Goal: Task Accomplishment & Management: Complete application form

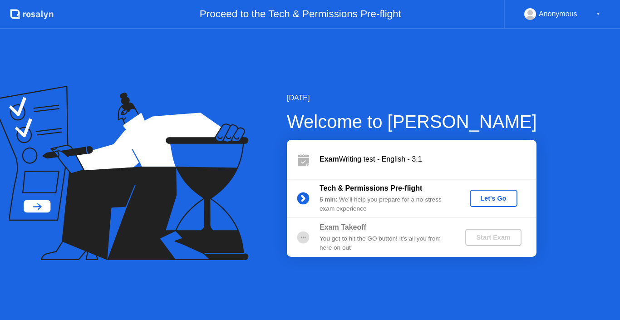
drag, startPoint x: 0, startPoint y: 0, endPoint x: 480, endPoint y: 197, distance: 519.2
click at [480, 197] on div "Let's Go" at bounding box center [493, 198] width 40 height 7
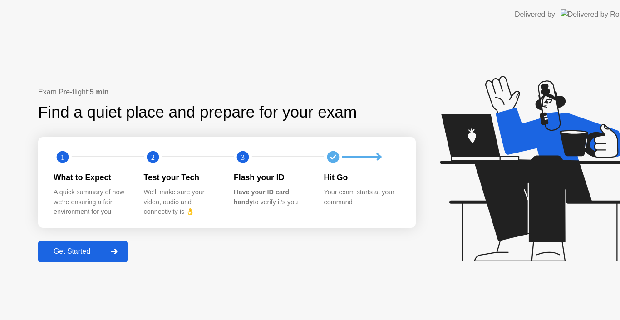
click at [480, 197] on icon at bounding box center [535, 169] width 190 height 186
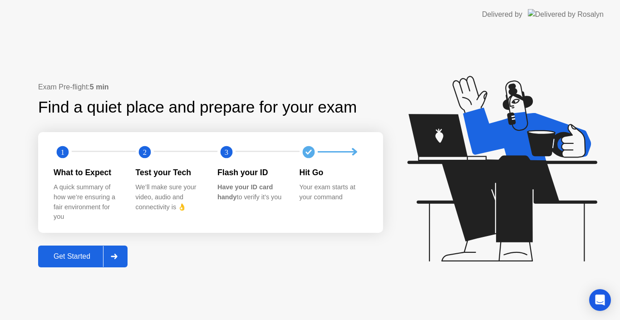
click at [83, 253] on div "Get Started" at bounding box center [72, 256] width 62 height 8
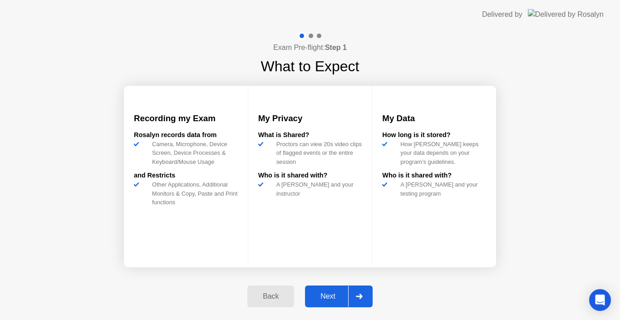
click at [328, 295] on div "Next" at bounding box center [328, 296] width 40 height 8
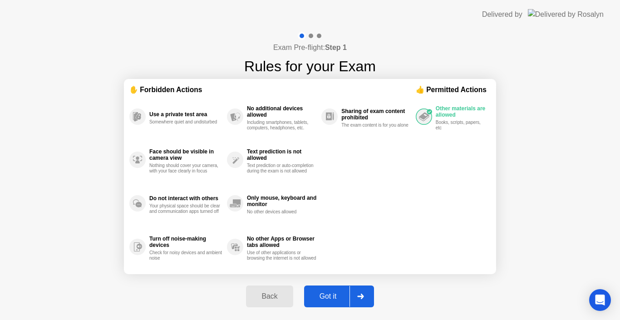
click at [328, 295] on div "Got it" at bounding box center [328, 296] width 43 height 8
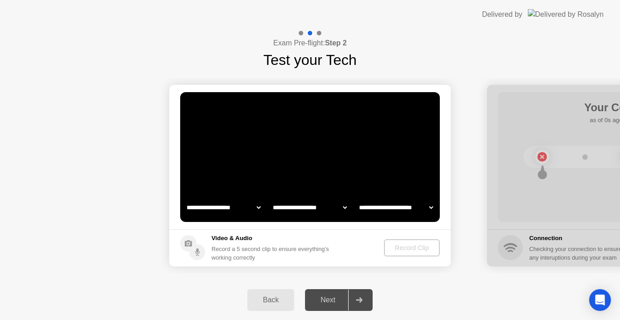
select select "**********"
select select "*******"
click at [328, 296] on div "Next" at bounding box center [328, 300] width 40 height 8
click at [329, 303] on div "Next" at bounding box center [328, 300] width 40 height 8
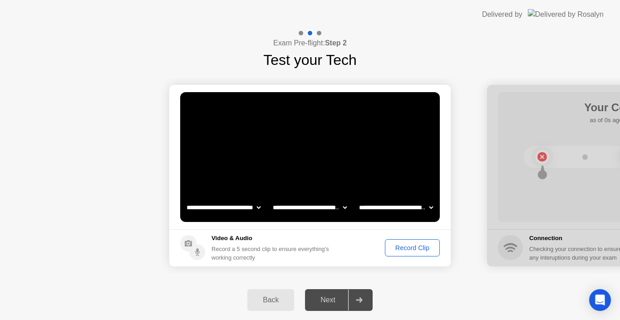
click at [391, 242] on button "Record Clip" at bounding box center [412, 247] width 55 height 17
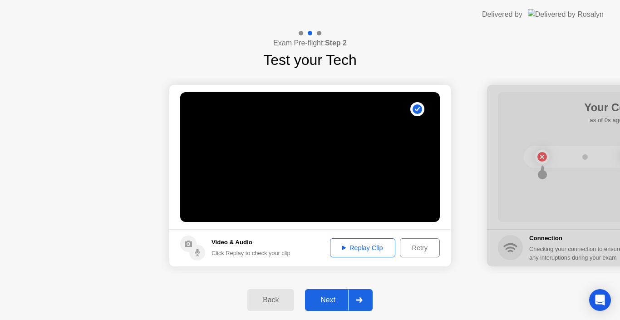
click at [330, 296] on div "Next" at bounding box center [328, 300] width 40 height 8
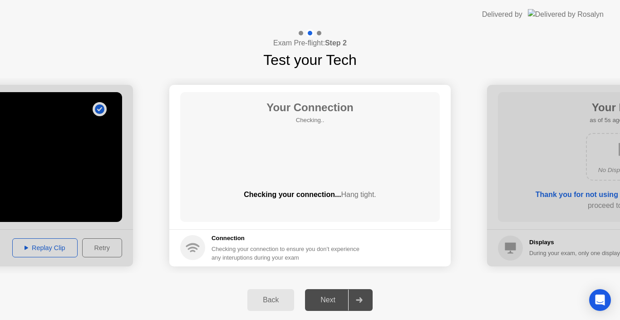
click at [330, 296] on div "Next" at bounding box center [328, 300] width 40 height 8
click at [323, 301] on div "Next" at bounding box center [328, 300] width 40 height 8
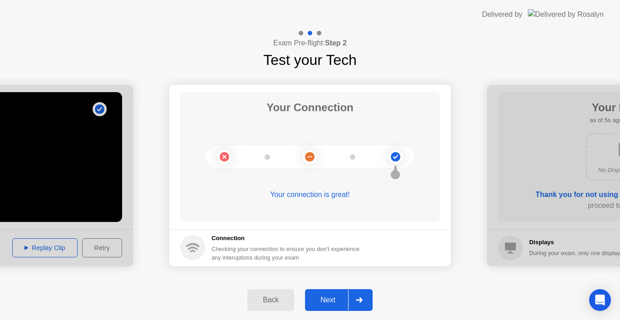
click at [323, 304] on div "Next" at bounding box center [328, 300] width 40 height 8
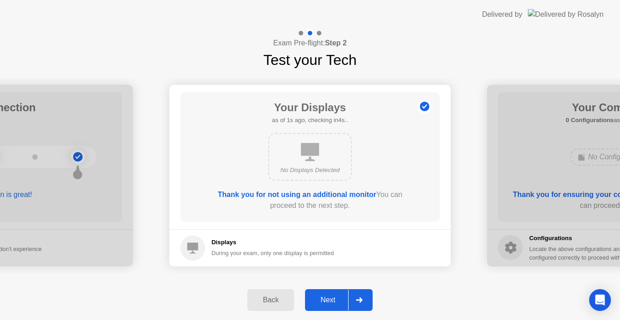
click at [323, 304] on div "Next" at bounding box center [328, 300] width 40 height 8
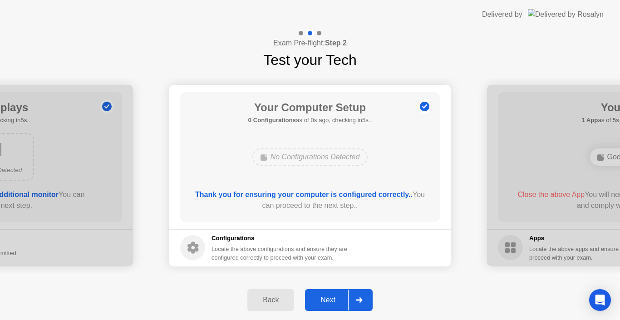
click at [322, 304] on div "Next" at bounding box center [328, 300] width 40 height 8
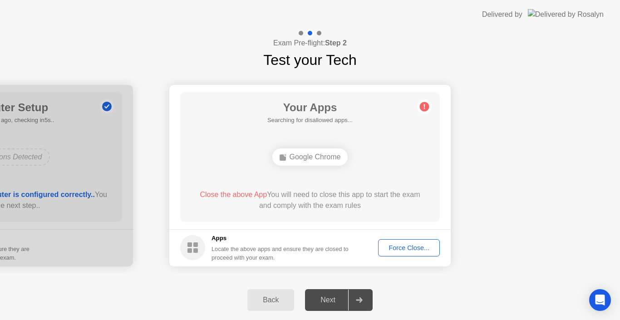
click at [322, 304] on div "Next" at bounding box center [328, 300] width 40 height 8
click at [405, 245] on div "Force Close..." at bounding box center [408, 247] width 55 height 7
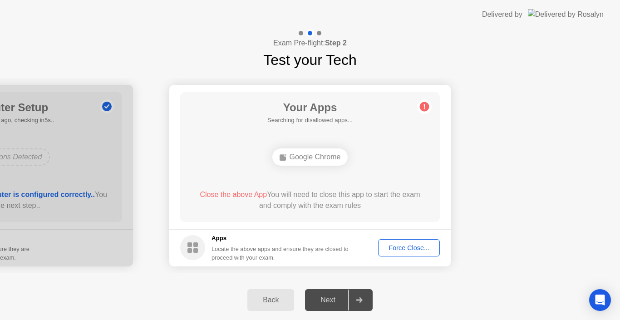
click at [402, 249] on div "Force Close..." at bounding box center [408, 247] width 55 height 7
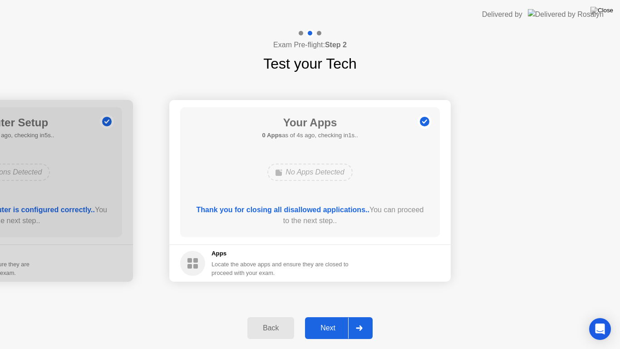
click at [332, 320] on div "Next" at bounding box center [328, 328] width 40 height 8
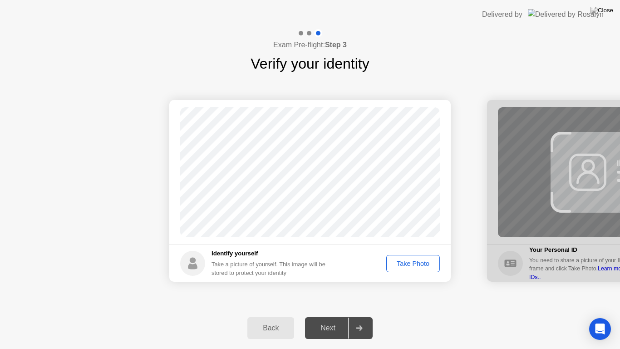
click at [403, 263] on div "Take Photo" at bounding box center [412, 263] width 47 height 7
click at [330, 320] on div "Next" at bounding box center [328, 328] width 40 height 8
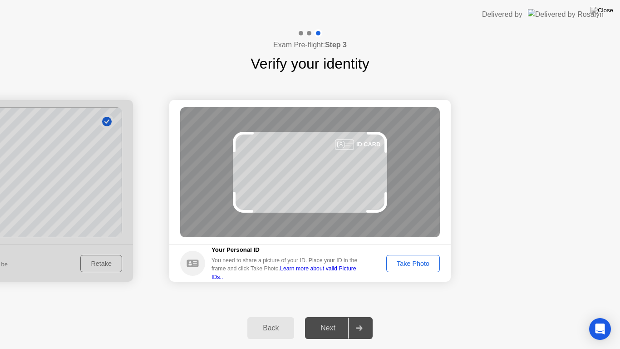
click at [335, 320] on div "Next" at bounding box center [328, 328] width 40 height 8
click at [414, 265] on div "Take Photo" at bounding box center [412, 263] width 47 height 7
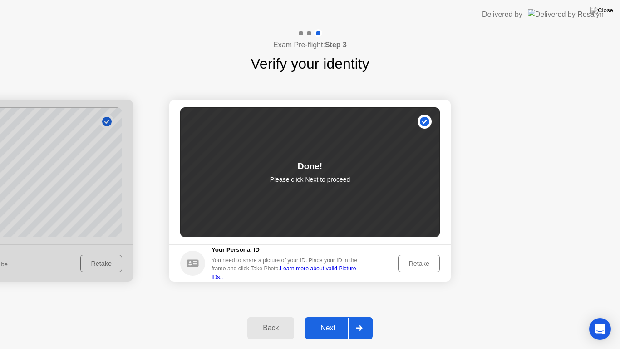
click at [318, 320] on div "Next" at bounding box center [328, 328] width 40 height 8
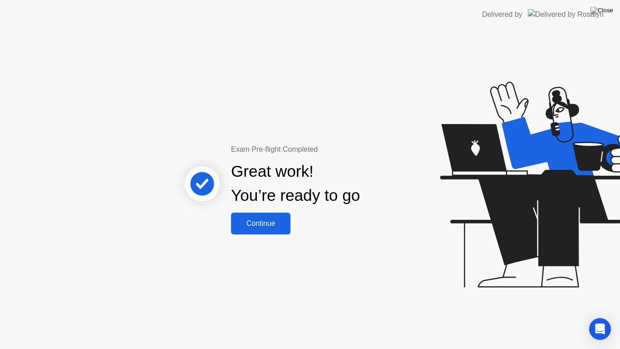
click at [261, 227] on div "Continue" at bounding box center [261, 223] width 54 height 8
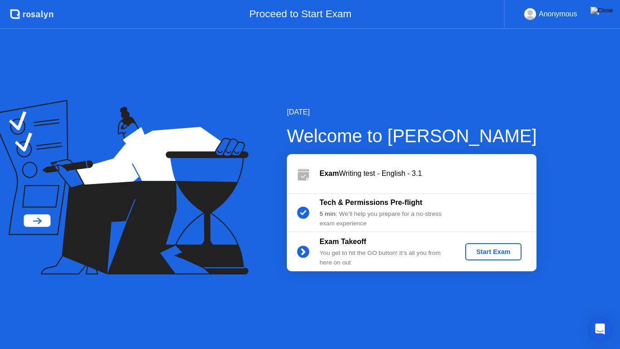
click at [500, 251] on div "Start Exam" at bounding box center [493, 251] width 49 height 7
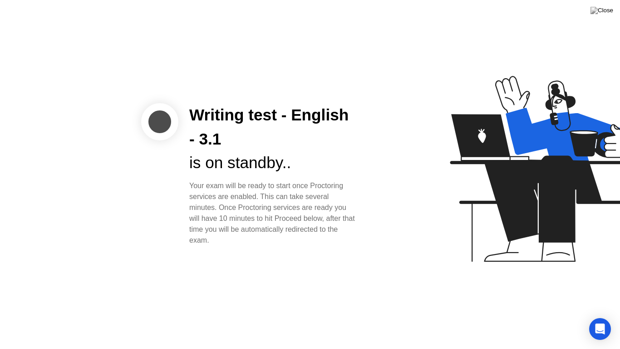
click at [378, 269] on div "Writing test - English - 3.1 is on standby.. Your exam will be ready to start o…" at bounding box center [310, 174] width 620 height 349
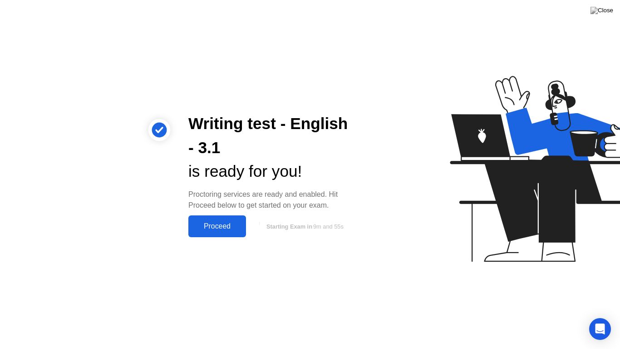
click at [222, 232] on button "Proceed" at bounding box center [217, 226] width 58 height 22
